Goal: Check status: Check status

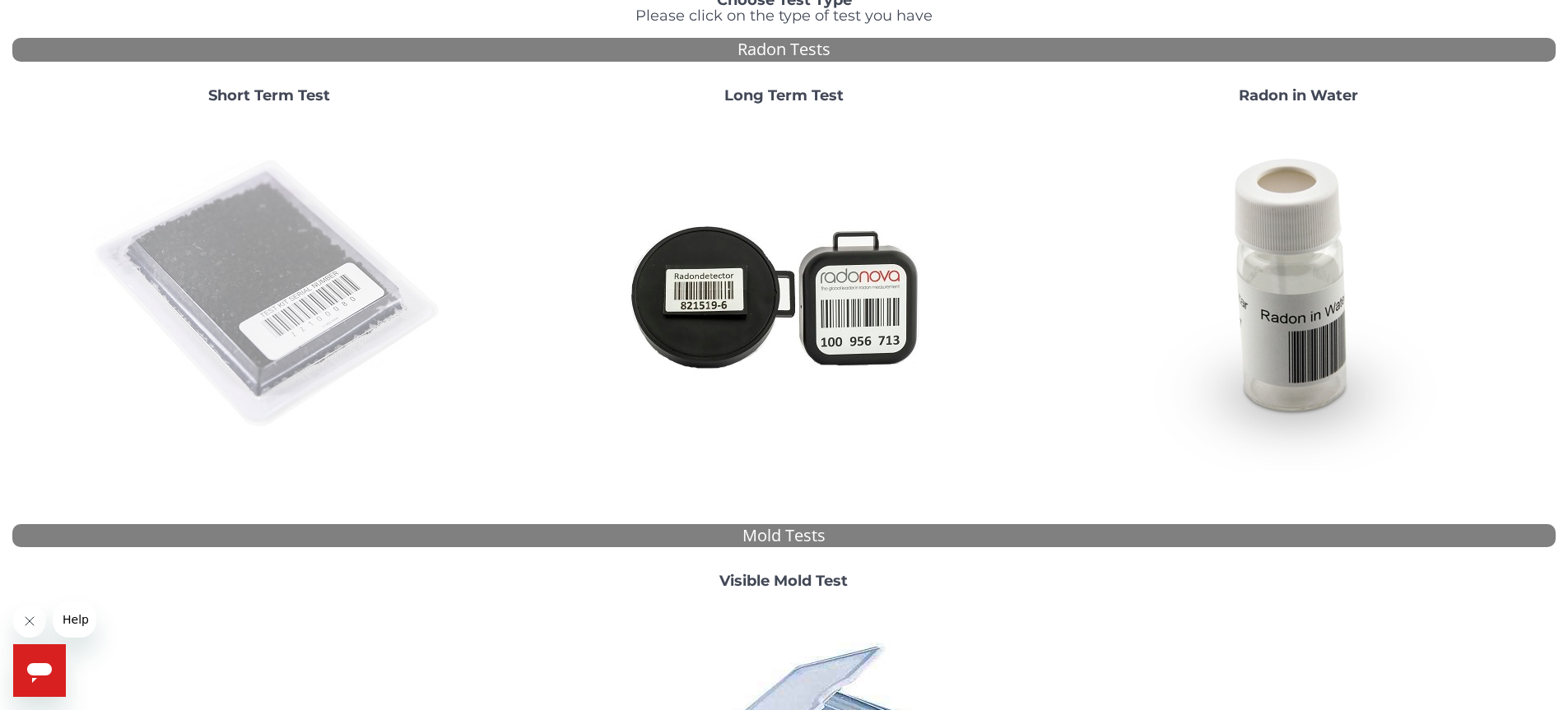
scroll to position [163, 0]
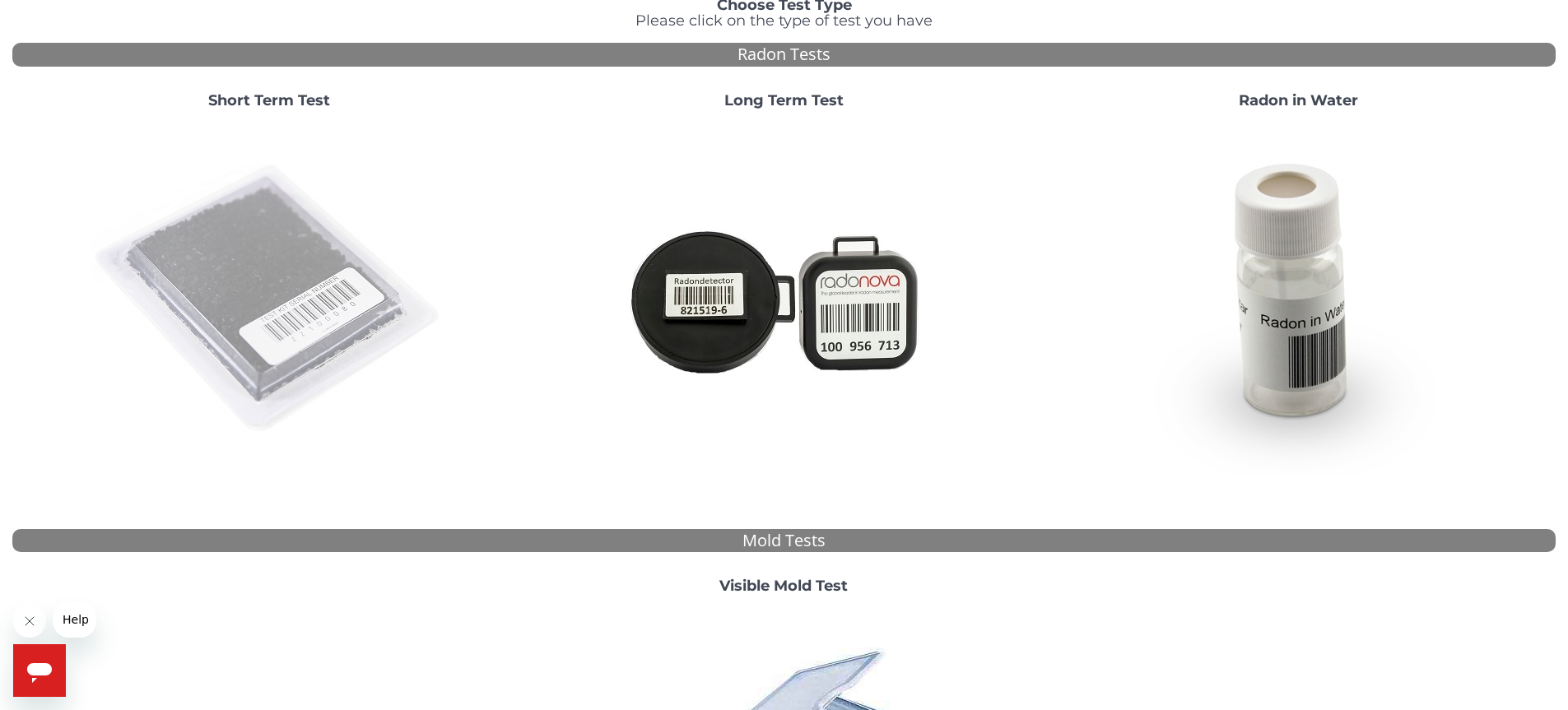
click at [301, 282] on img at bounding box center [269, 300] width 354 height 354
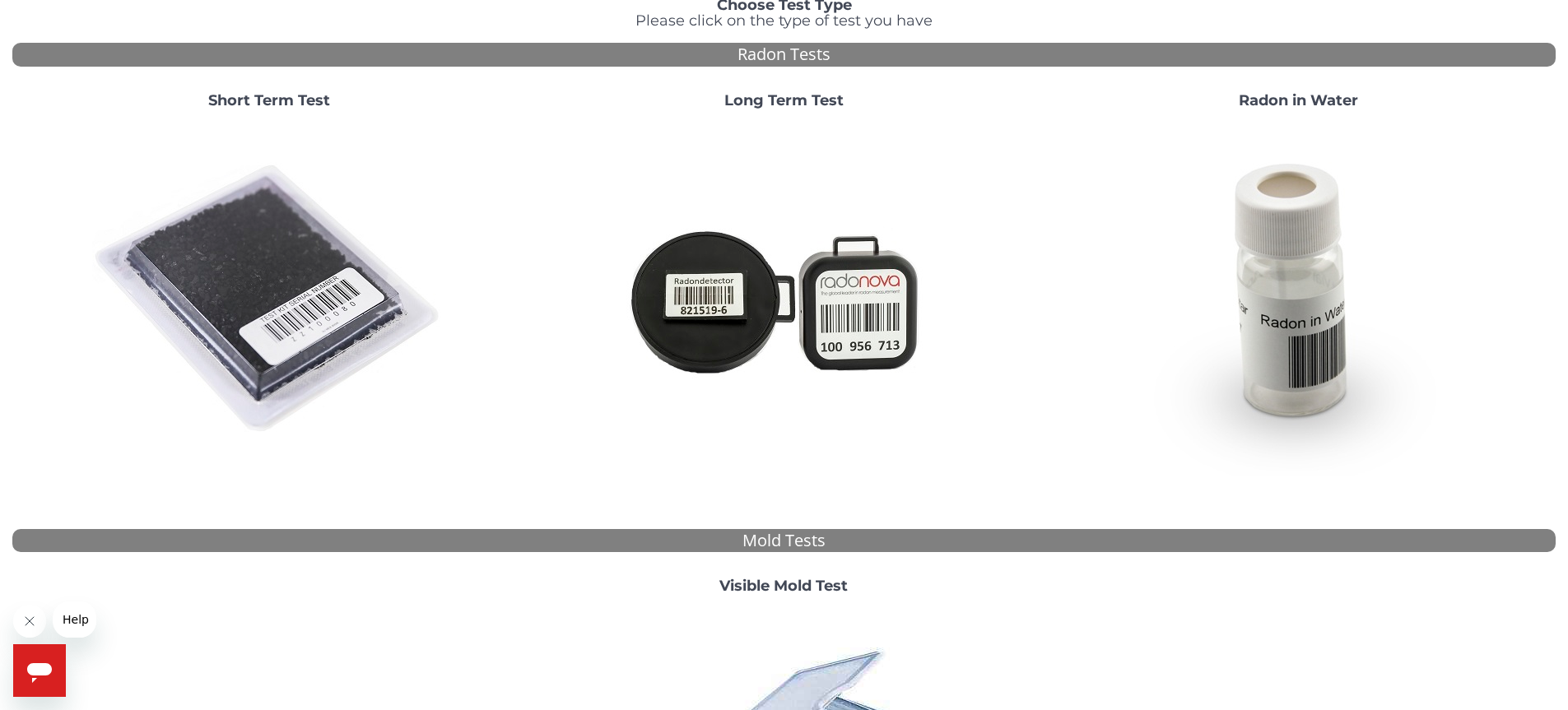
scroll to position [0, 0]
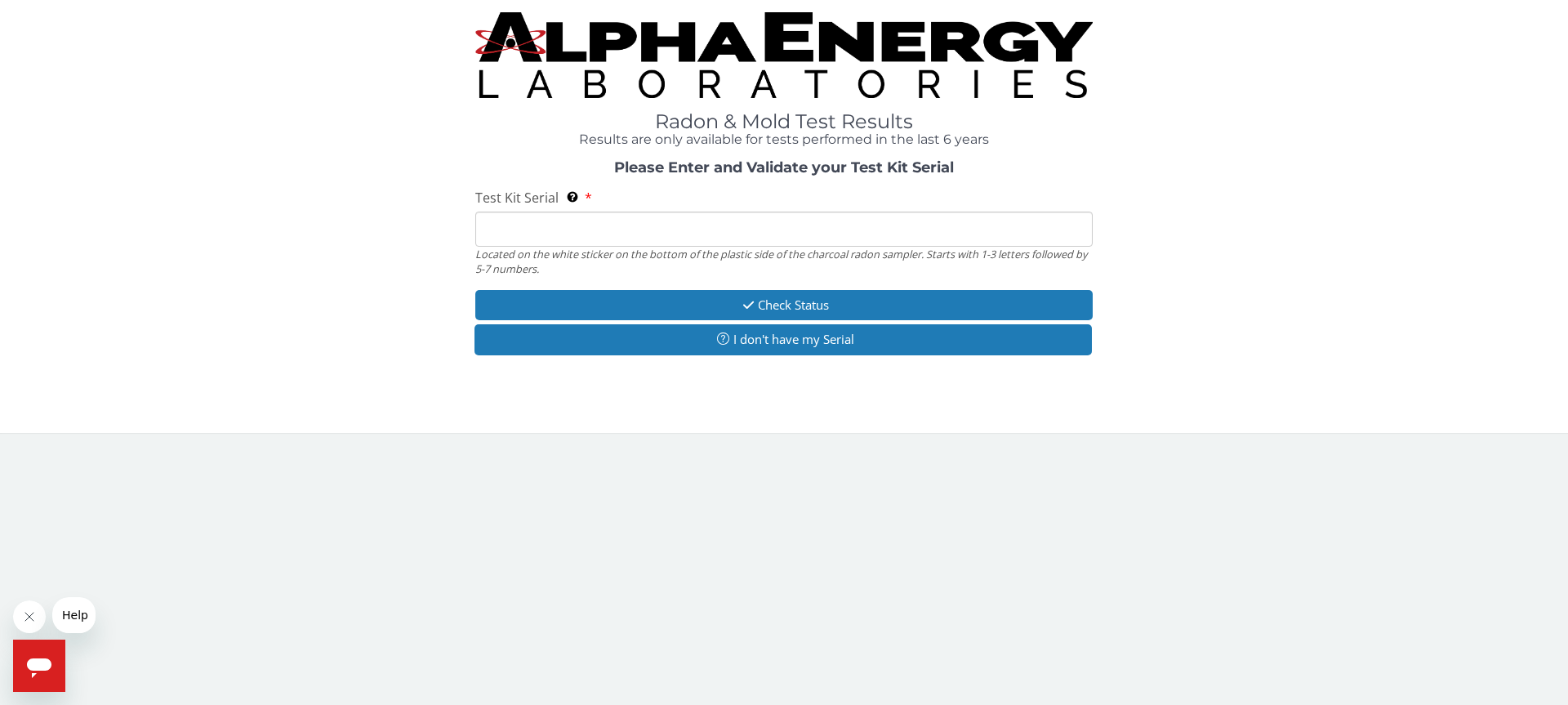
click at [542, 231] on input "Test Kit Serial Located on the white sticker on the bottom of the plastic side …" at bounding box center [784, 229] width 617 height 35
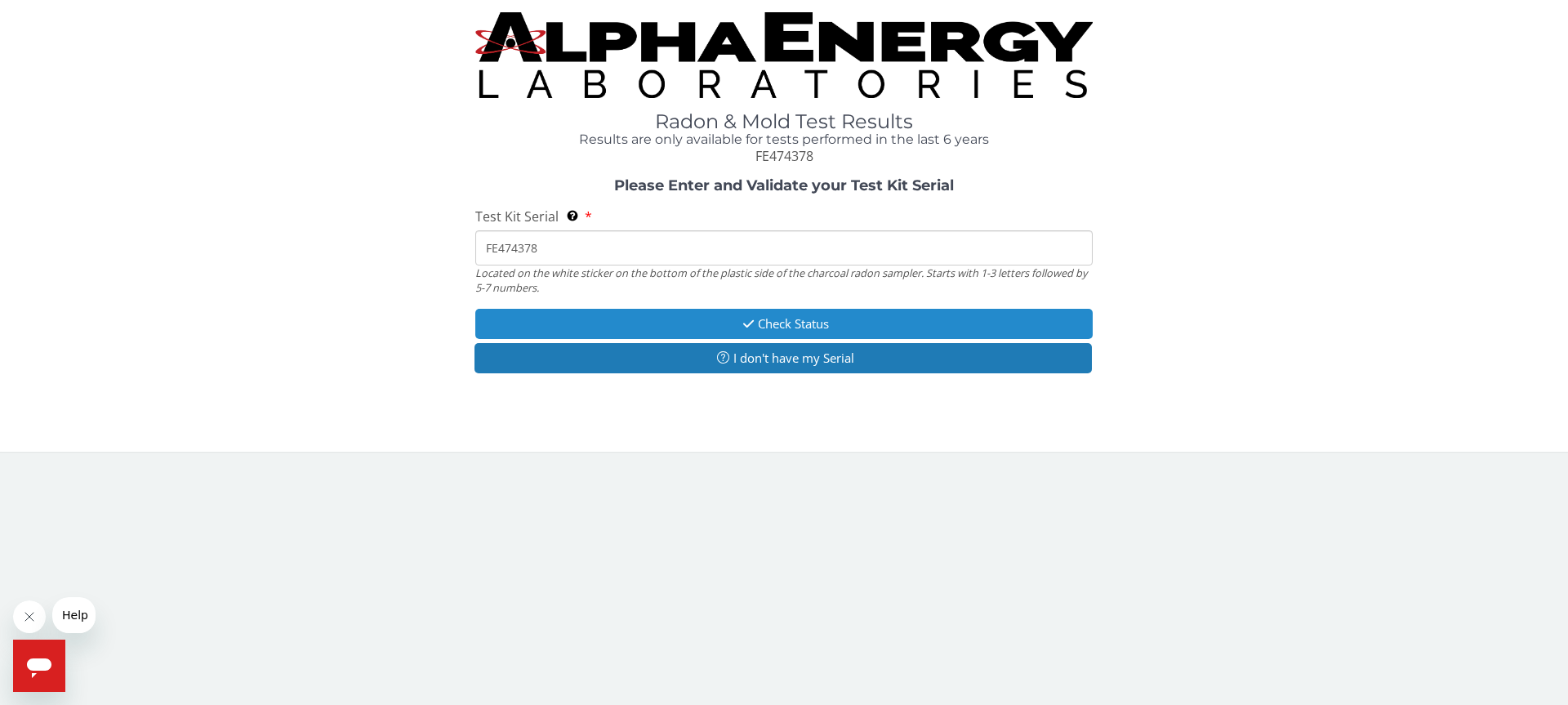
type input "FE474378"
click at [807, 318] on button "Check Status" at bounding box center [784, 323] width 617 height 31
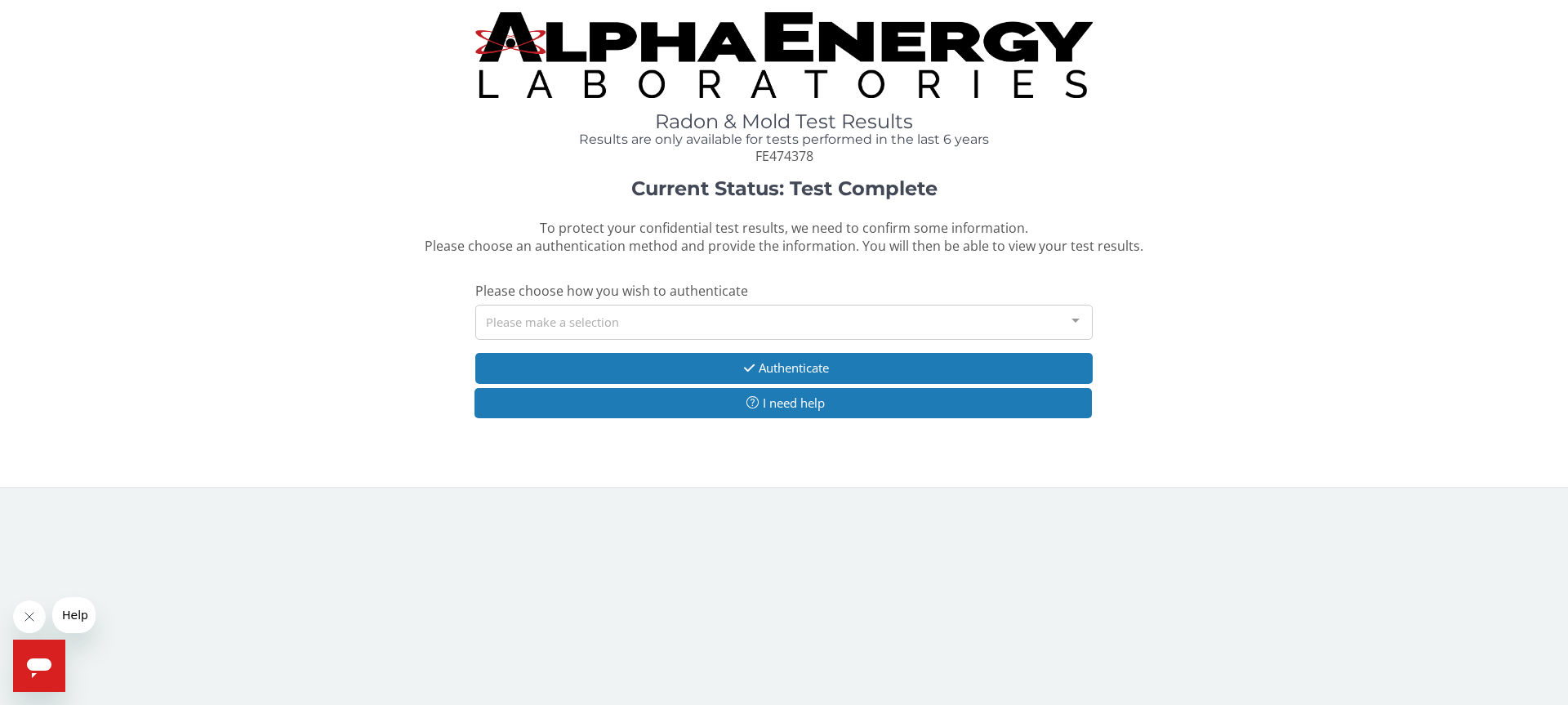
click at [573, 326] on div "Please make a selection" at bounding box center [784, 322] width 617 height 35
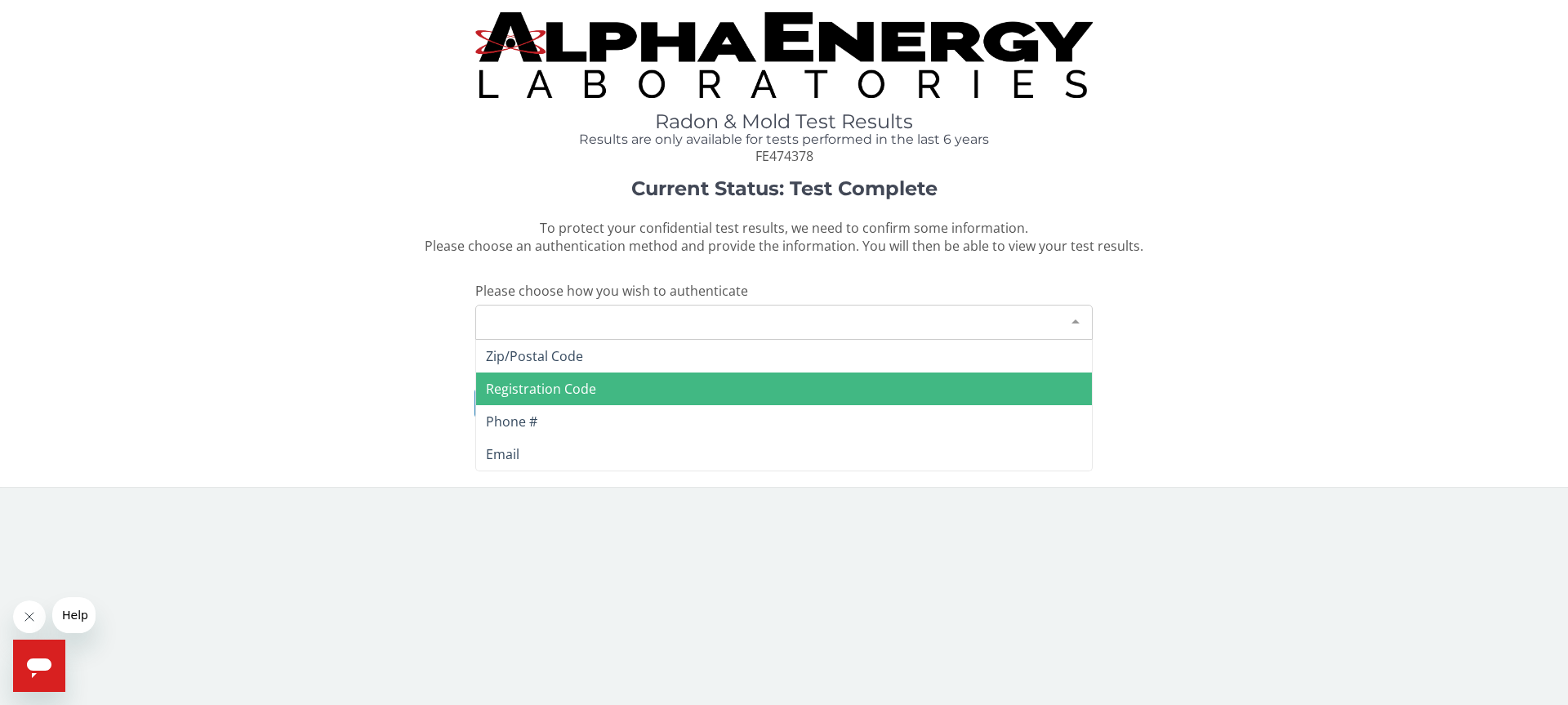
click at [572, 384] on span "Registration Code" at bounding box center [541, 389] width 110 height 18
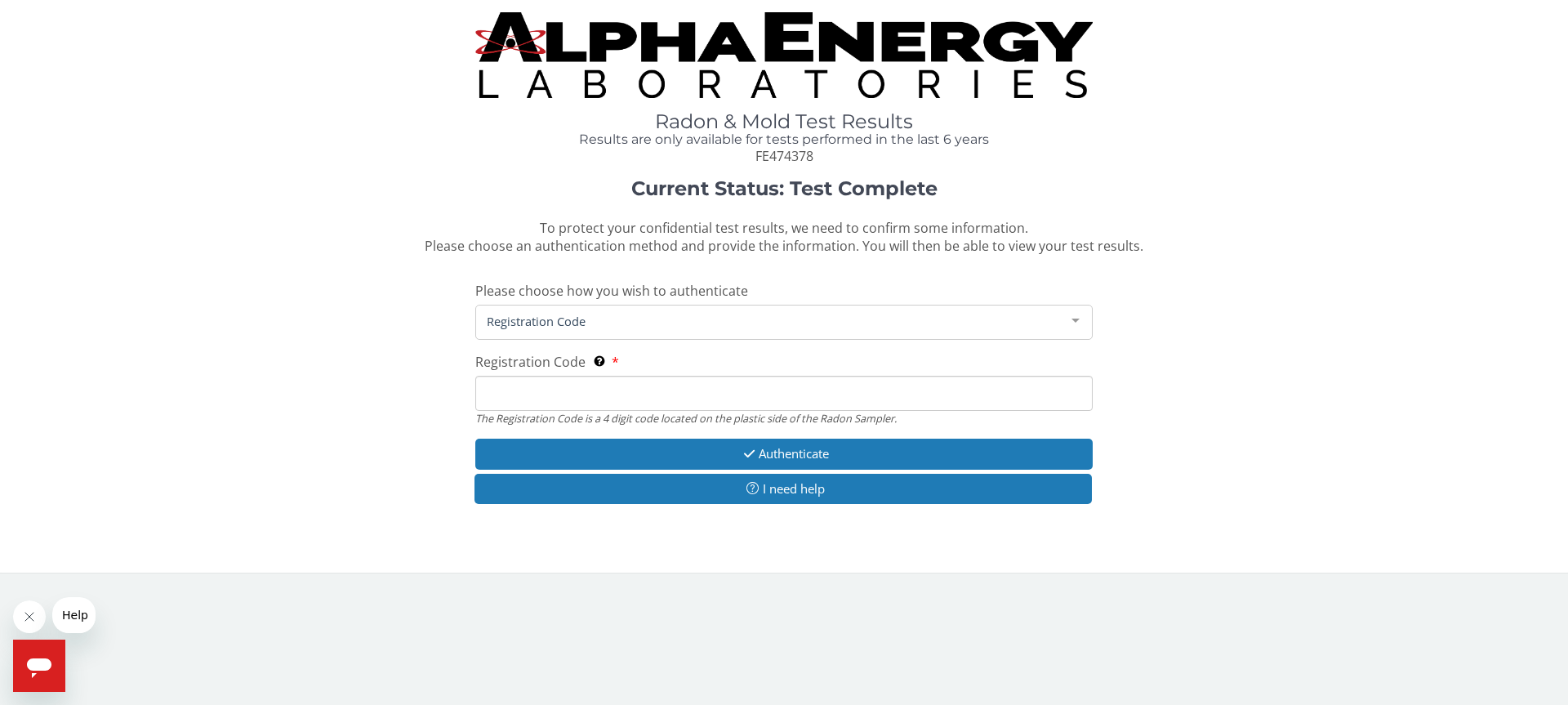
click at [566, 399] on input "Registration Code The Registration Code is a 4 digit code located on the plasti…" at bounding box center [784, 393] width 617 height 35
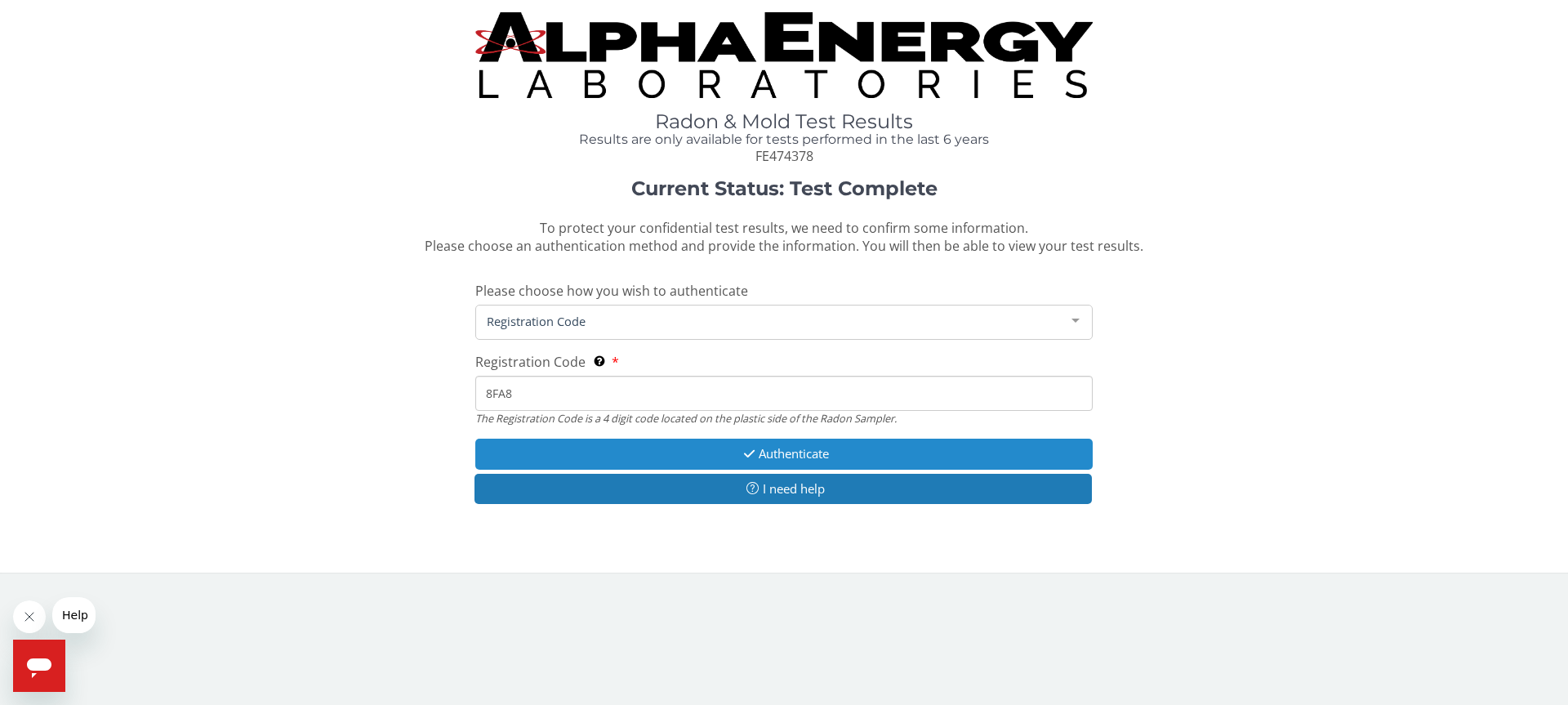
type input "8FA8"
click at [785, 459] on button "Authenticate" at bounding box center [784, 454] width 617 height 31
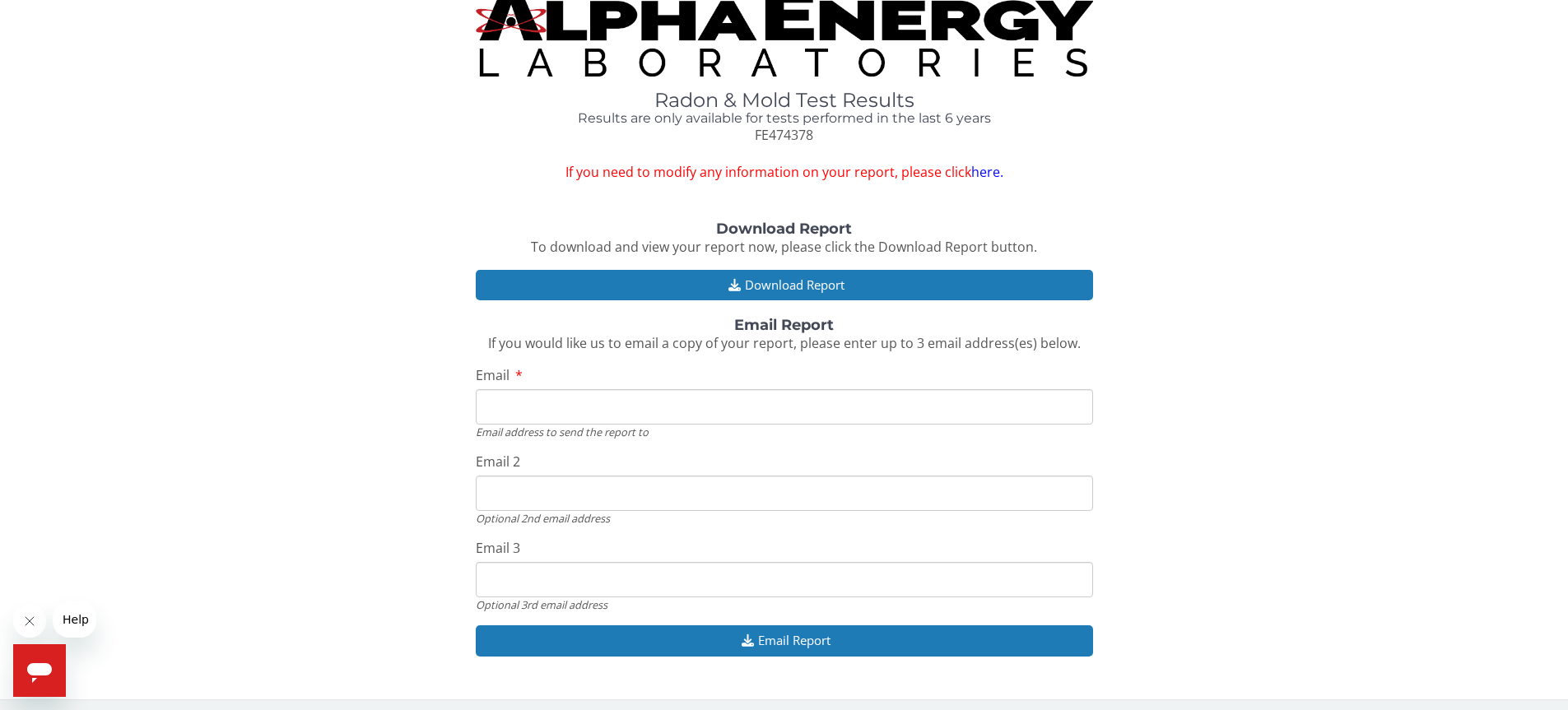
scroll to position [27, 0]
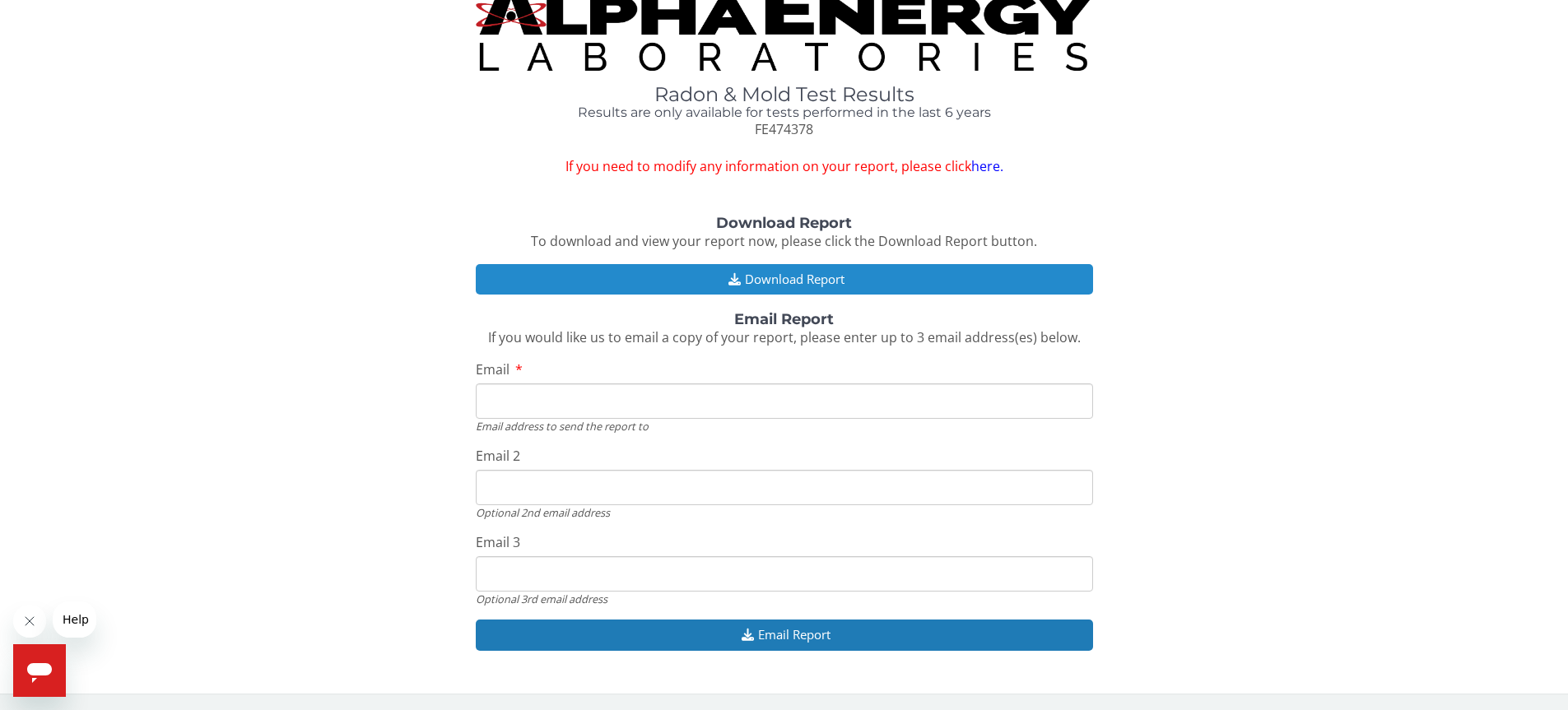
click at [748, 273] on button "Download Report" at bounding box center [784, 279] width 617 height 31
